Goal: Task Accomplishment & Management: Use online tool/utility

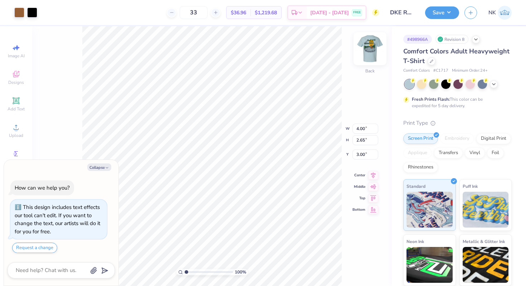
click at [372, 51] on img at bounding box center [370, 48] width 29 height 29
click at [431, 62] on icon at bounding box center [432, 61] width 4 height 4
type textarea "x"
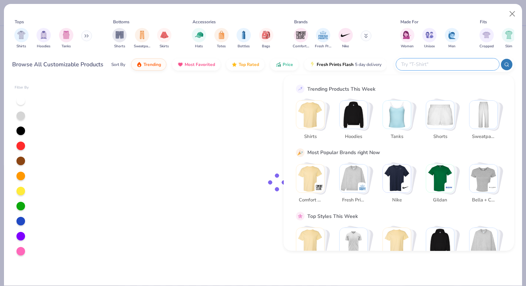
click at [461, 62] on input "text" at bounding box center [447, 64] width 94 height 8
type input "g"
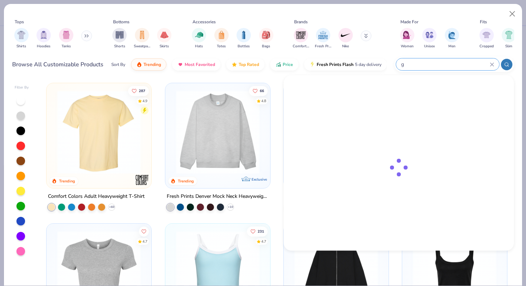
type textarea "x"
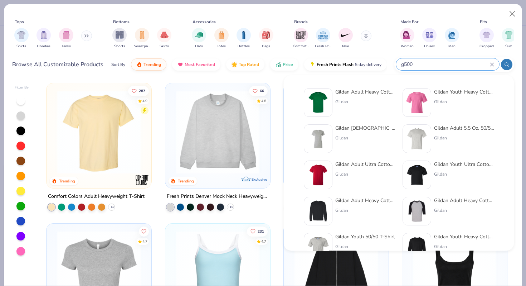
type input "g500"
click at [369, 92] on div "Gildan Adult Heavy Cotton T-Shirt" at bounding box center [365, 92] width 60 height 8
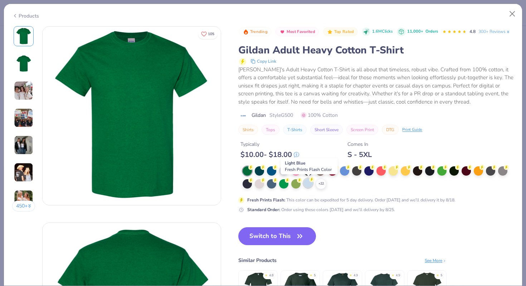
click at [308, 183] on div at bounding box center [308, 182] width 9 height 9
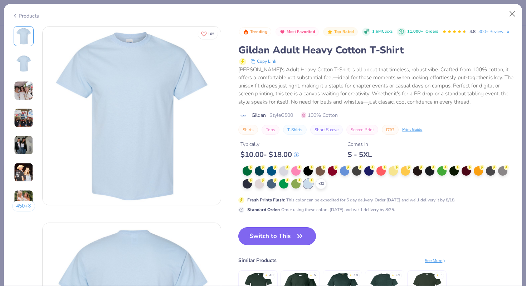
click at [295, 232] on span "button" at bounding box center [300, 236] width 10 height 10
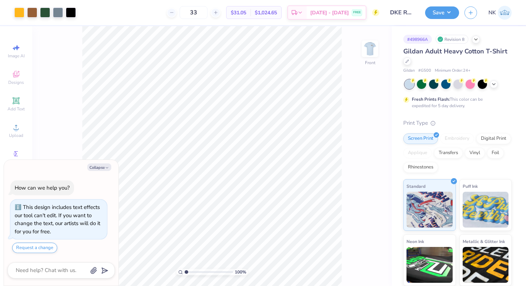
type textarea "x"
click at [362, 129] on input "12.50" at bounding box center [366, 128] width 26 height 10
type input "12.5"
type textarea "x"
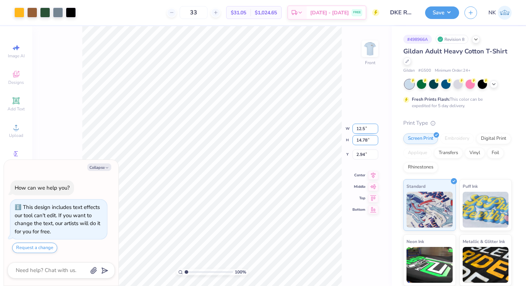
type input "12.50"
type input "3"
type textarea "x"
type input "3.00"
click at [370, 167] on icon at bounding box center [373, 168] width 10 height 9
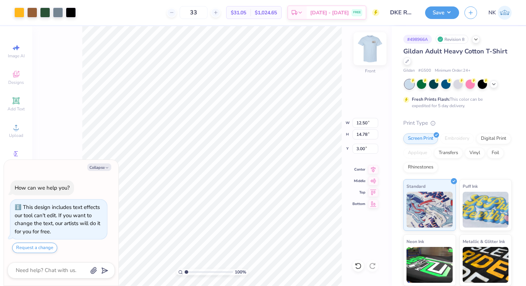
click at [370, 54] on img at bounding box center [370, 48] width 29 height 29
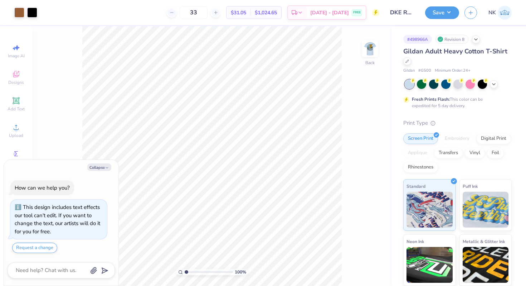
type textarea "x"
click at [359, 152] on input "3.48" at bounding box center [366, 154] width 26 height 10
type input "3"
type textarea "x"
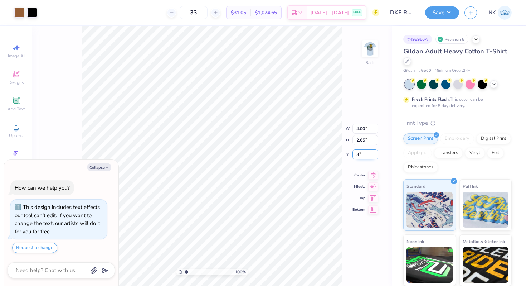
type input "3.00"
click at [448, 11] on button "Save" at bounding box center [442, 11] width 34 height 13
type textarea "x"
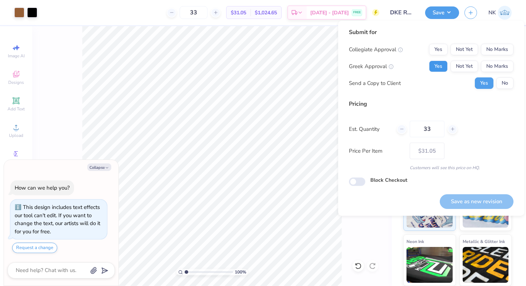
click at [438, 60] on button "Yes" at bounding box center [438, 65] width 19 height 11
click at [506, 43] on div "Submit for Collegiate Approval Yes Not Yet No Marks Greek Approval Yes Not Yet …" at bounding box center [431, 61] width 165 height 66
click at [503, 51] on button "No Marks" at bounding box center [497, 49] width 33 height 11
click at [471, 195] on button "Save as new revision" at bounding box center [477, 201] width 74 height 15
type input "$31.05"
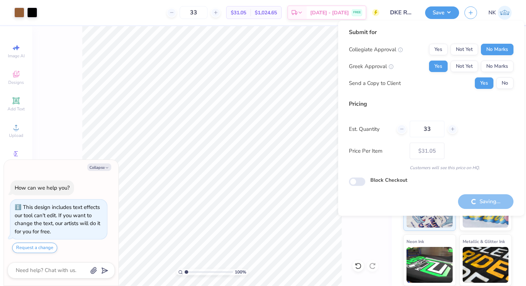
type textarea "x"
